Goal: Task Accomplishment & Management: Use online tool/utility

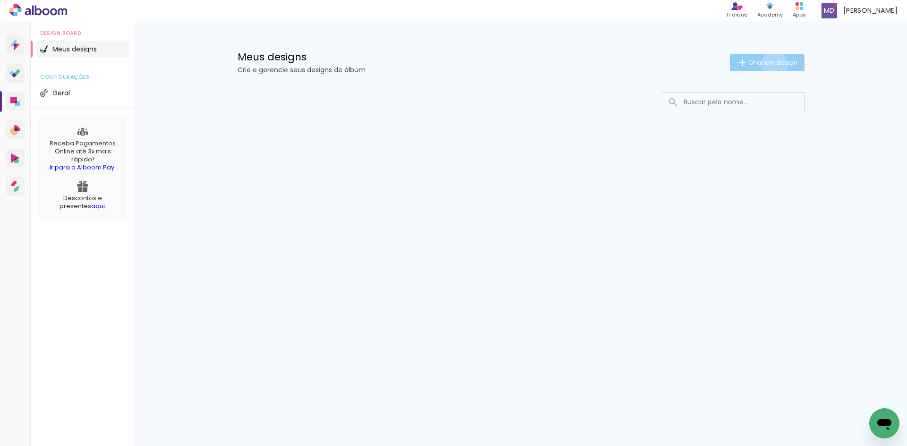
click at [772, 64] on span "Criar um design" at bounding box center [772, 62] width 49 height 6
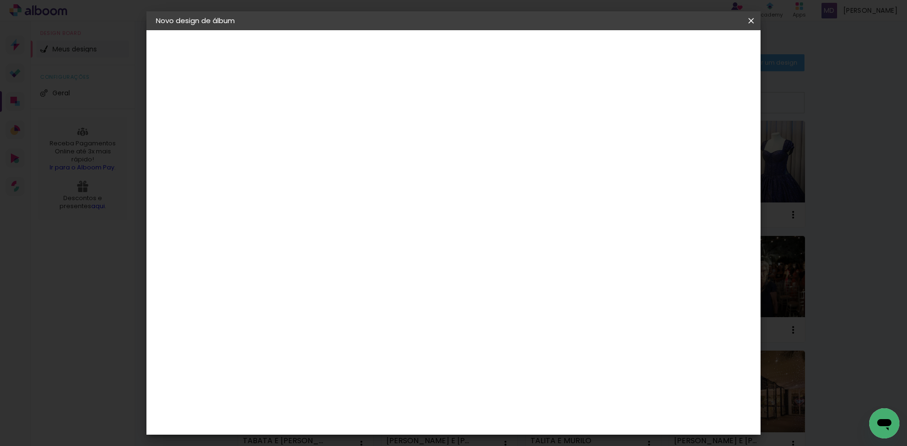
click at [310, 125] on input at bounding box center [310, 126] width 0 height 15
type input "MIRELA"
type paper-input "MIRELA"
click at [0, 0] on slot "Avançar" at bounding box center [0, 0] width 0 height 0
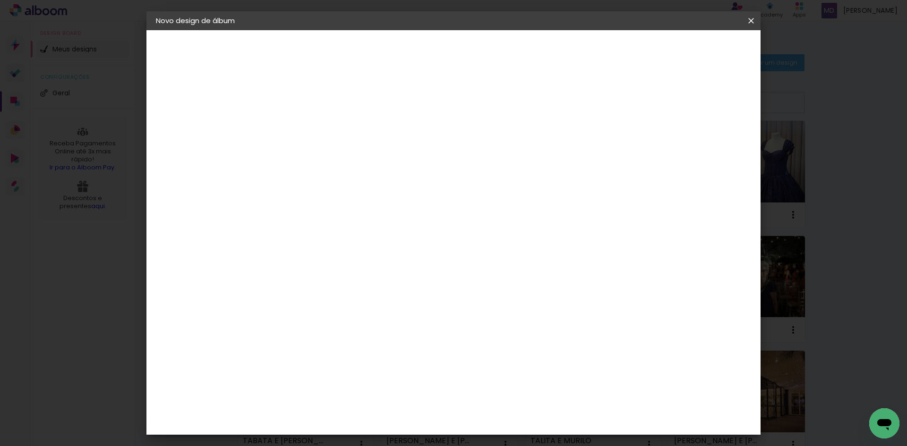
click at [755, 19] on iron-icon at bounding box center [750, 20] width 11 height 9
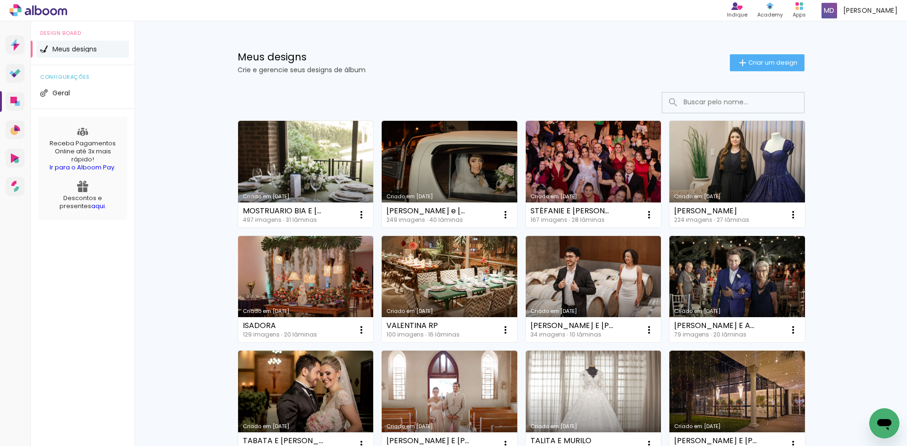
click at [46, 11] on icon at bounding box center [38, 10] width 58 height 12
